Goal: Submit feedback/report problem

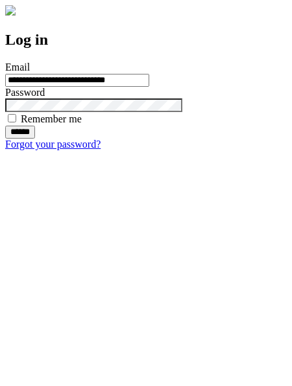
type input "**********"
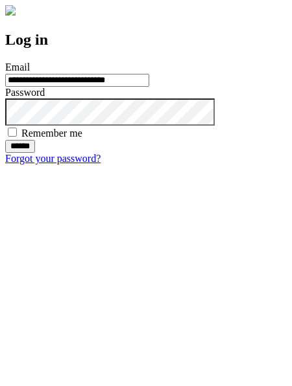
click at [35, 153] on input "******" at bounding box center [20, 146] width 30 height 13
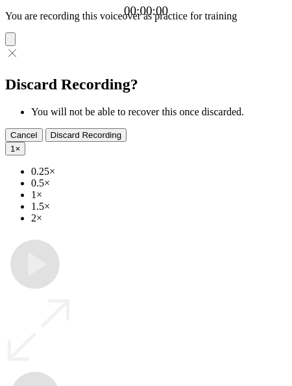
type input "**********"
